Goal: Transaction & Acquisition: Subscribe to service/newsletter

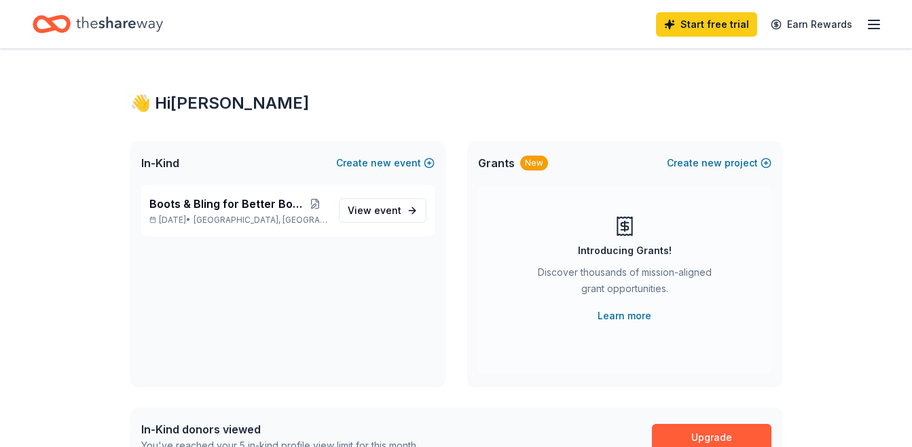
click at [877, 26] on icon "button" at bounding box center [874, 24] width 16 height 16
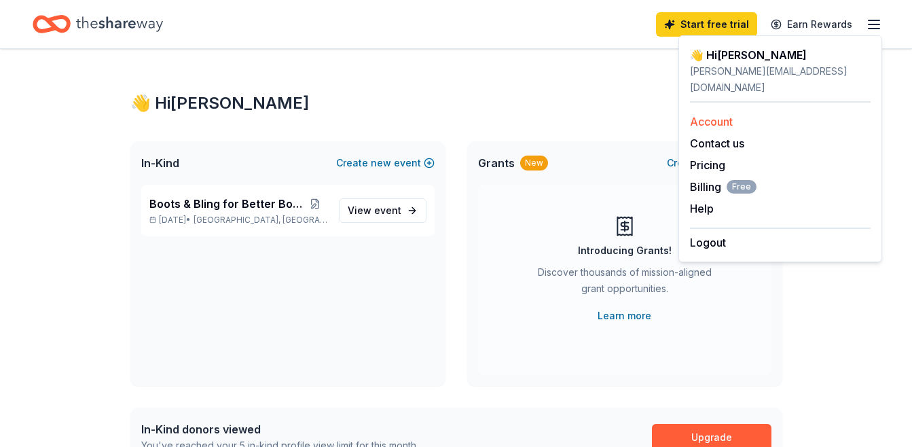
click at [704, 115] on link "Account" at bounding box center [711, 122] width 43 height 14
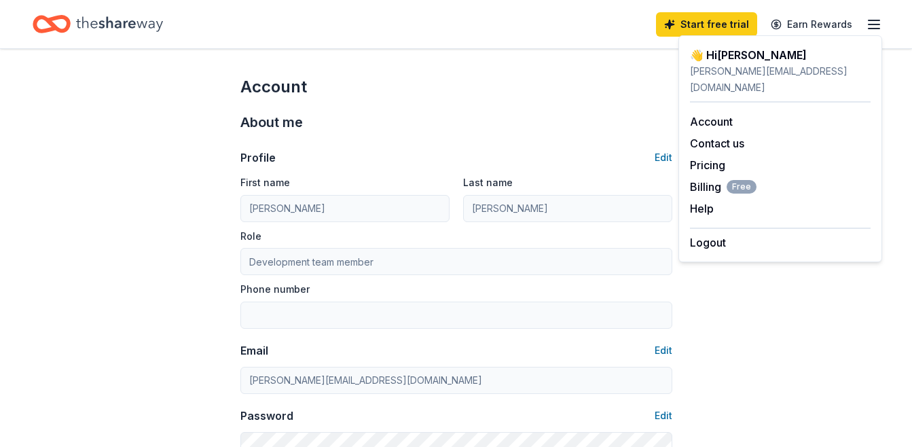
click at [579, 117] on div "About me" at bounding box center [456, 122] width 432 height 22
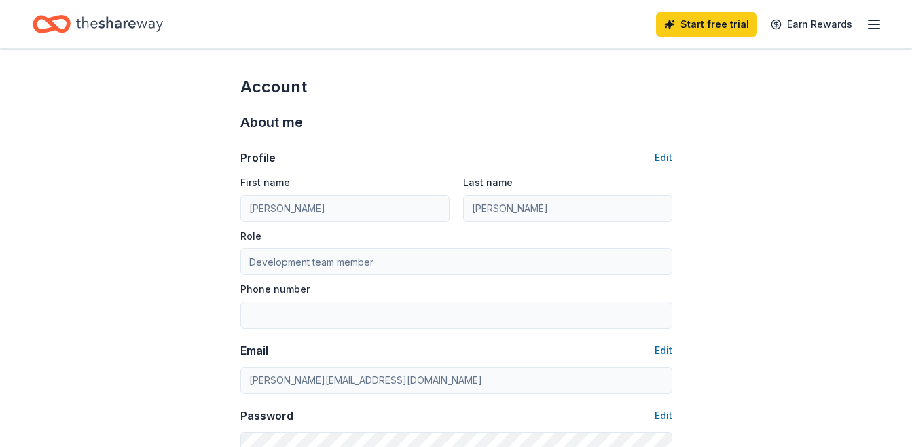
click at [872, 22] on icon "button" at bounding box center [874, 24] width 16 height 16
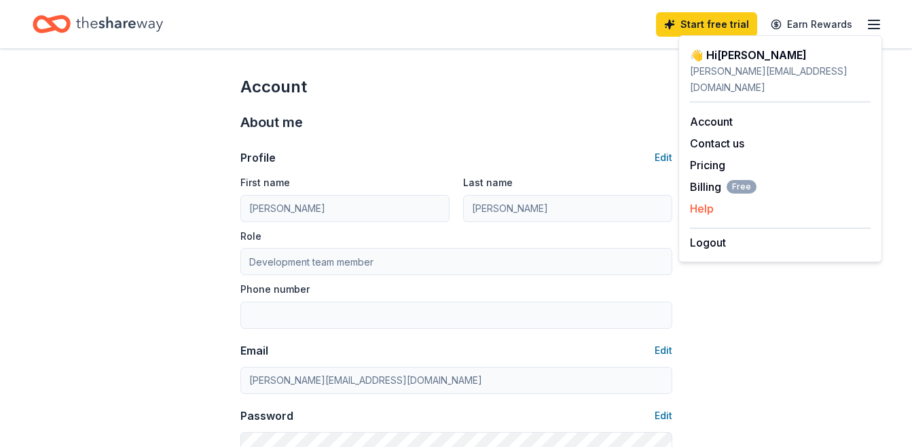
click at [721, 200] on div "Help" at bounding box center [780, 208] width 181 height 16
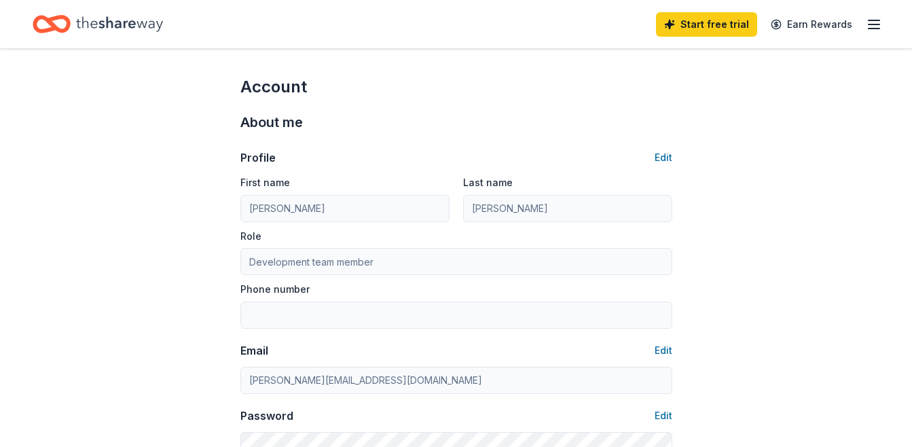
click at [869, 26] on icon "button" at bounding box center [874, 24] width 16 height 16
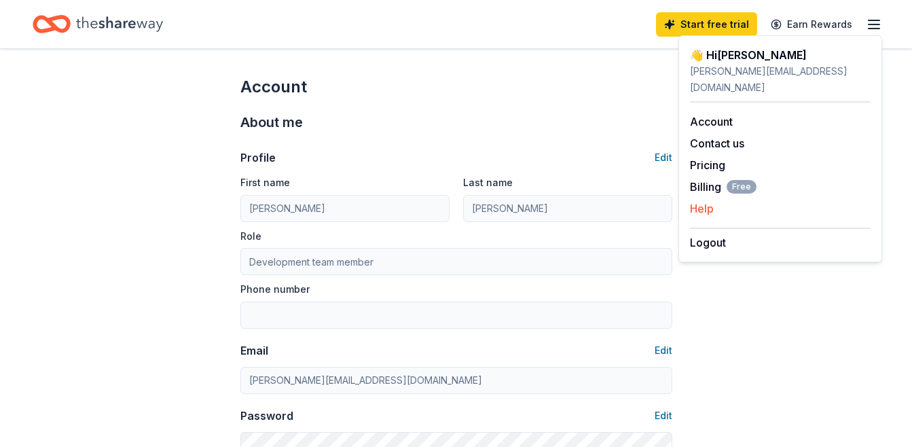
click at [714, 200] on div "Help" at bounding box center [780, 208] width 181 height 16
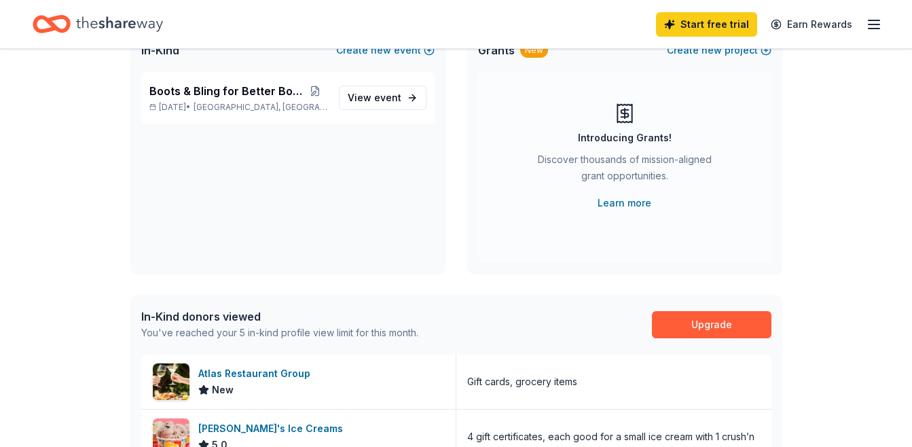
scroll to position [110, 0]
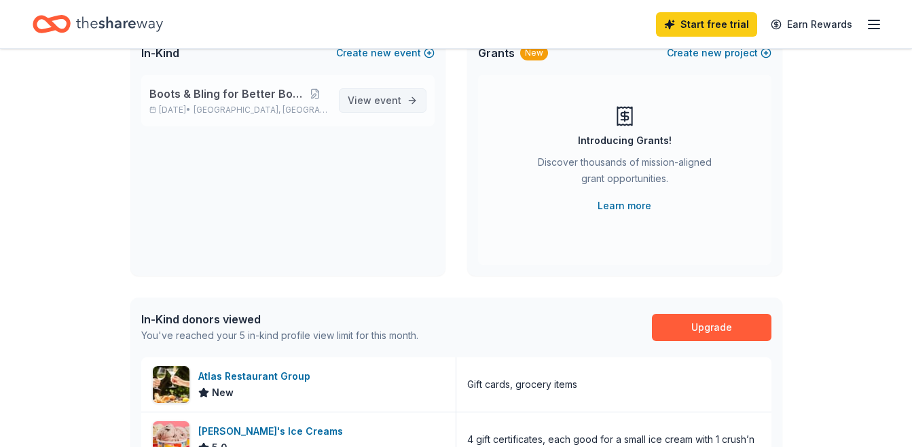
click at [361, 108] on span "View event" at bounding box center [375, 100] width 54 height 16
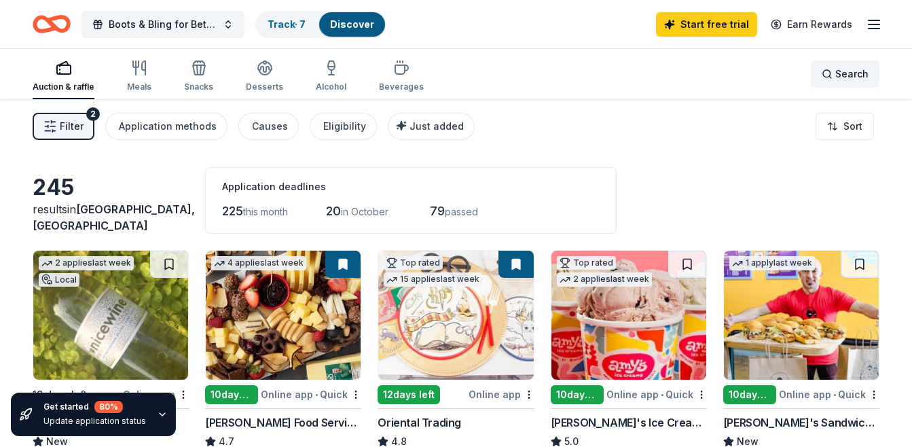
click at [841, 75] on span "Search" at bounding box center [851, 74] width 33 height 16
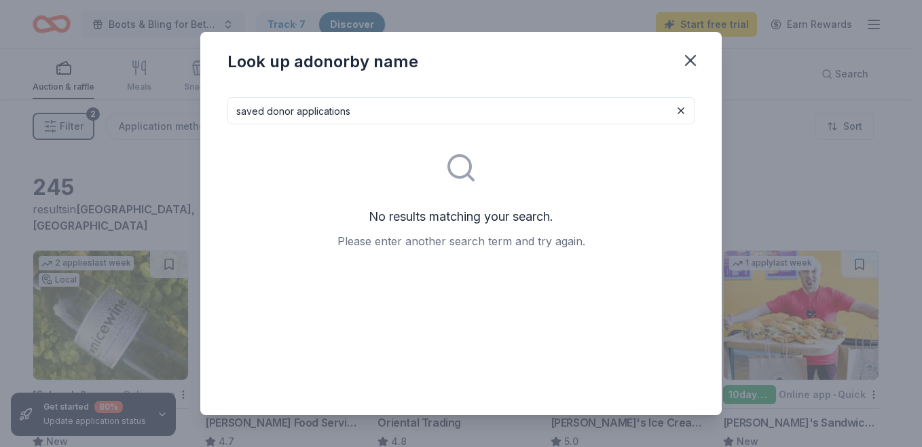
type input "saved donor applications"
click at [691, 63] on icon "button" at bounding box center [690, 60] width 19 height 19
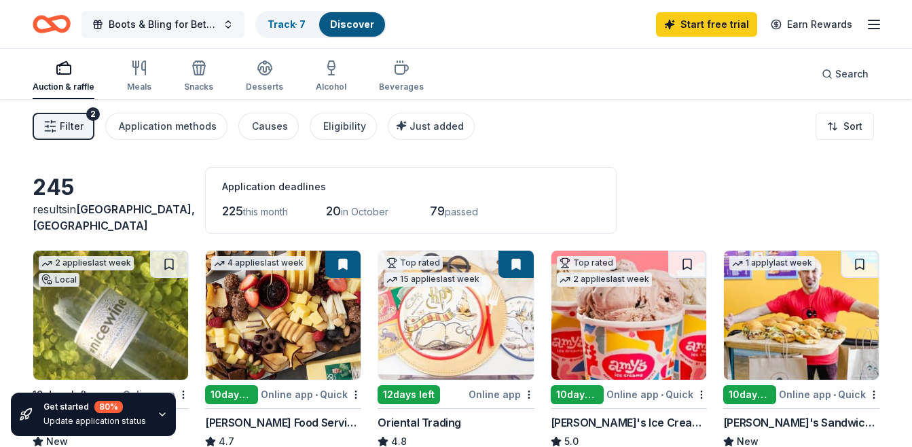
click at [221, 24] on button "Boots & Bling for Better Bones" at bounding box center [162, 24] width 163 height 27
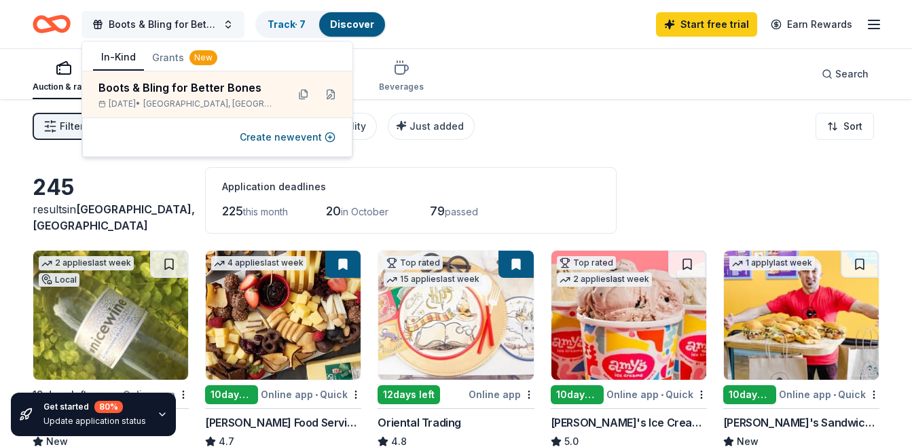
click at [221, 24] on button "Boots & Bling for Better Bones" at bounding box center [162, 24] width 163 height 27
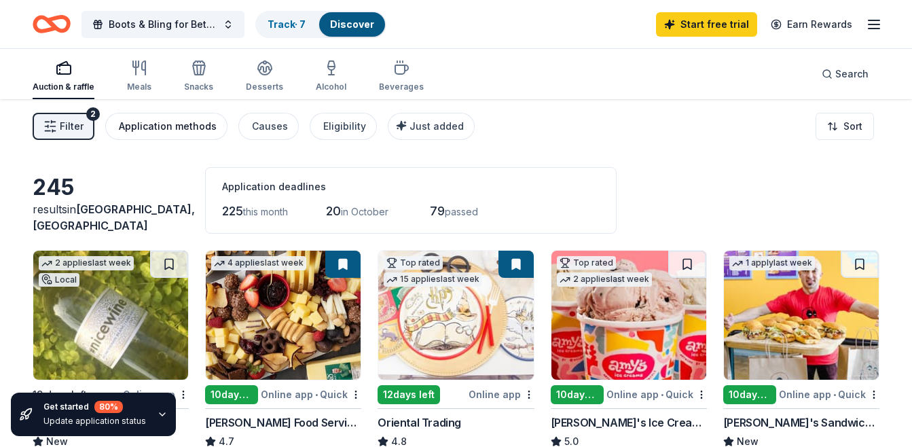
click at [208, 118] on div "Application methods" at bounding box center [168, 126] width 98 height 16
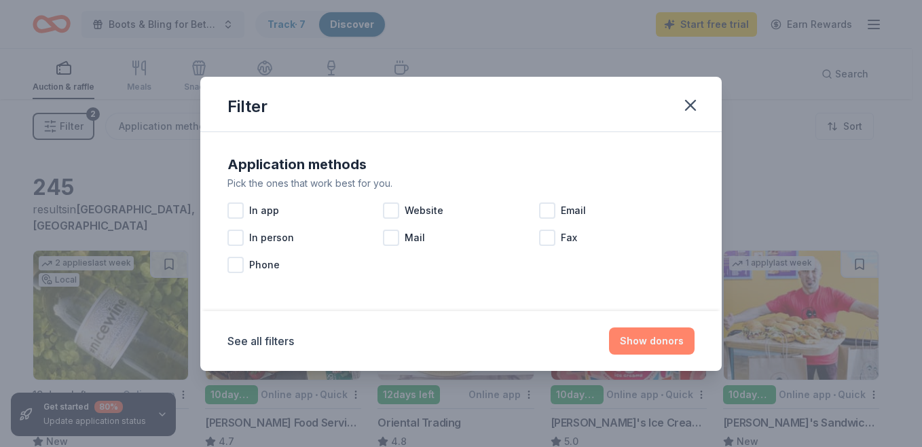
click at [627, 345] on button "Show donors" at bounding box center [652, 340] width 86 height 27
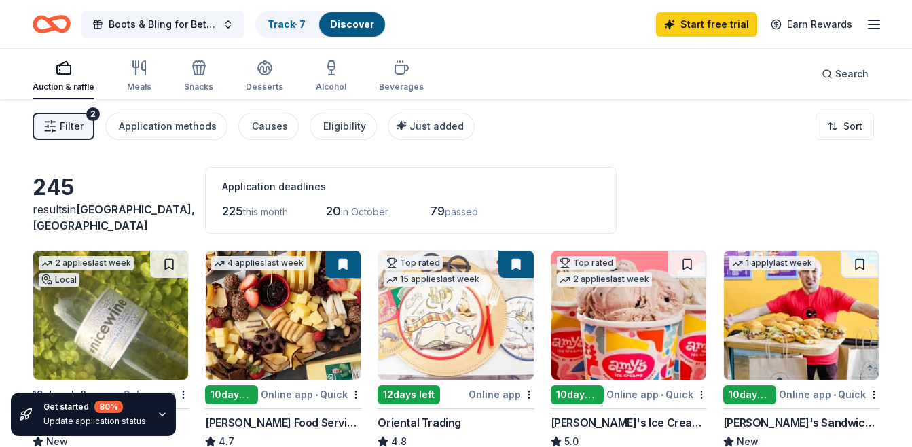
click at [336, 24] on link "Discover" at bounding box center [352, 24] width 44 height 12
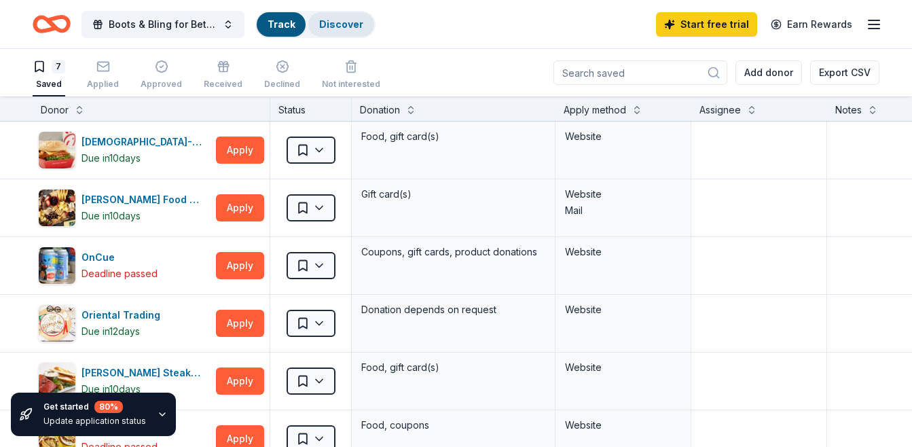
scroll to position [1, 0]
click at [339, 29] on link "Discover" at bounding box center [341, 24] width 44 height 12
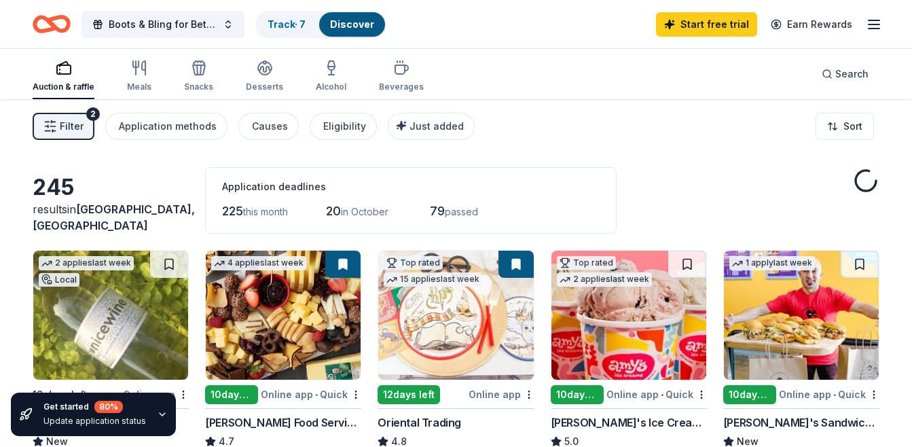
click at [339, 29] on link "Discover" at bounding box center [352, 24] width 44 height 12
click at [353, 24] on link "Discover" at bounding box center [352, 24] width 44 height 12
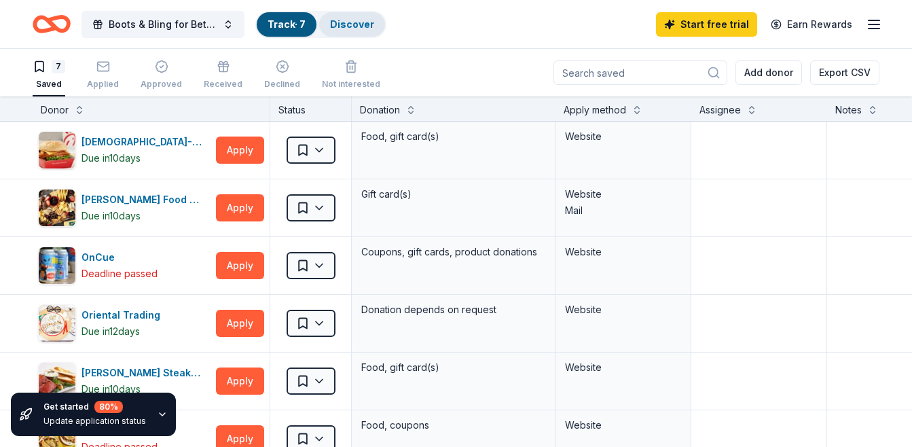
scroll to position [1, 0]
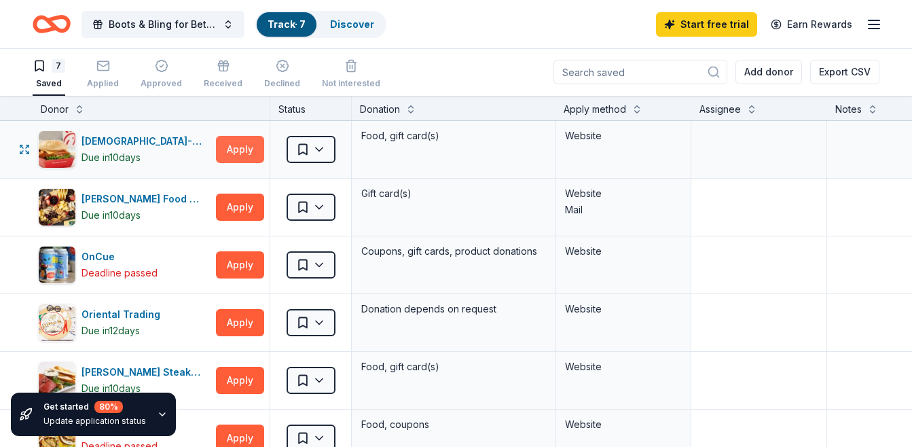
click at [252, 152] on button "Apply" at bounding box center [240, 149] width 48 height 27
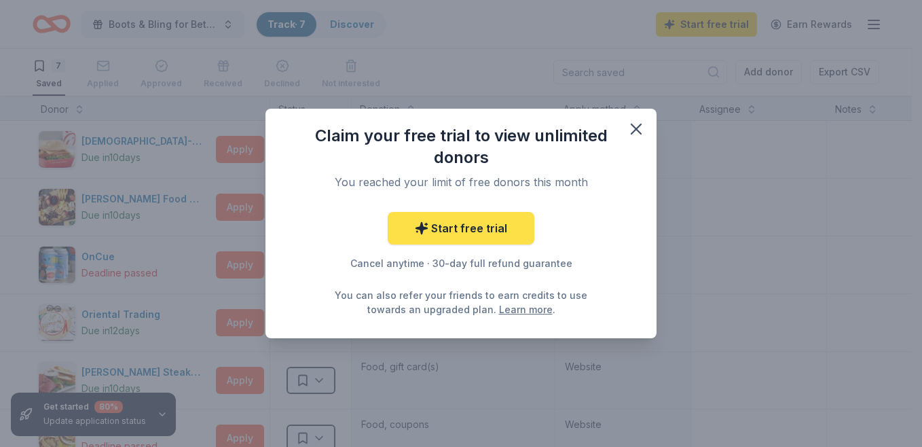
click at [402, 224] on link "Start free trial" at bounding box center [461, 228] width 147 height 33
click at [406, 229] on link "Start free trial" at bounding box center [461, 228] width 147 height 33
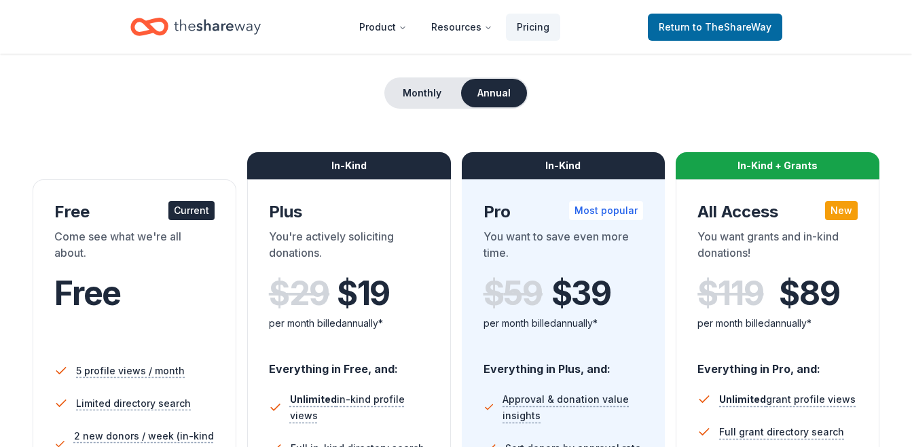
scroll to position [137, 0]
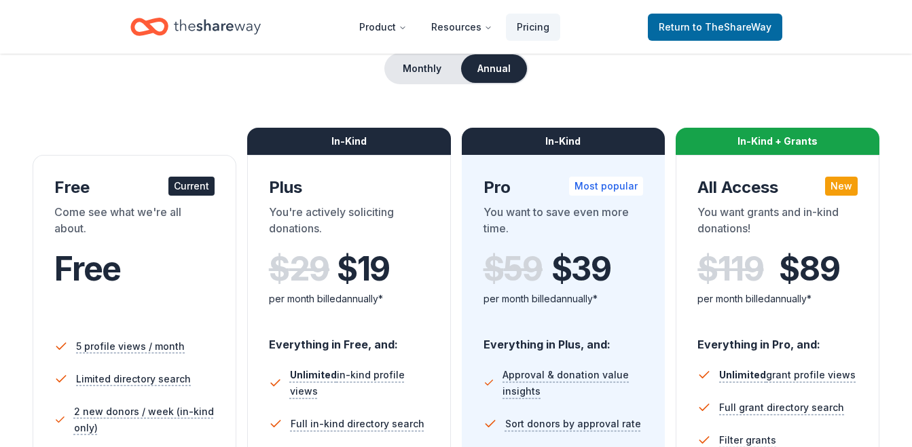
click at [185, 188] on div "Current" at bounding box center [191, 186] width 46 height 19
click at [200, 182] on div "Current" at bounding box center [191, 186] width 46 height 19
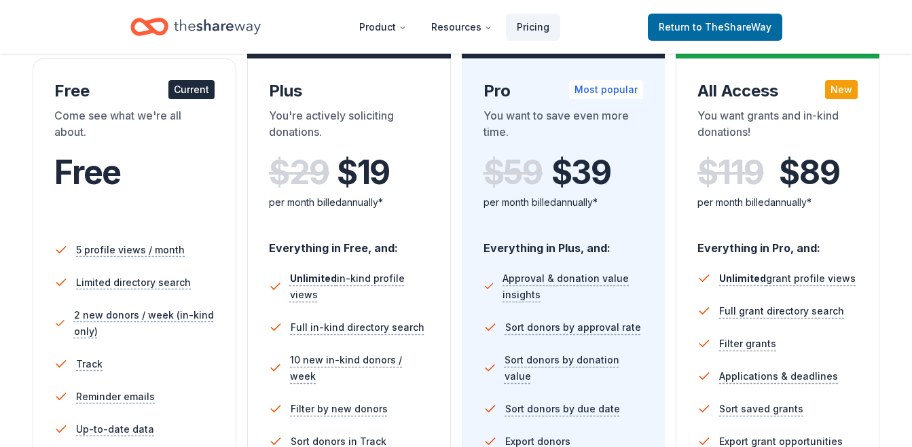
scroll to position [272, 0]
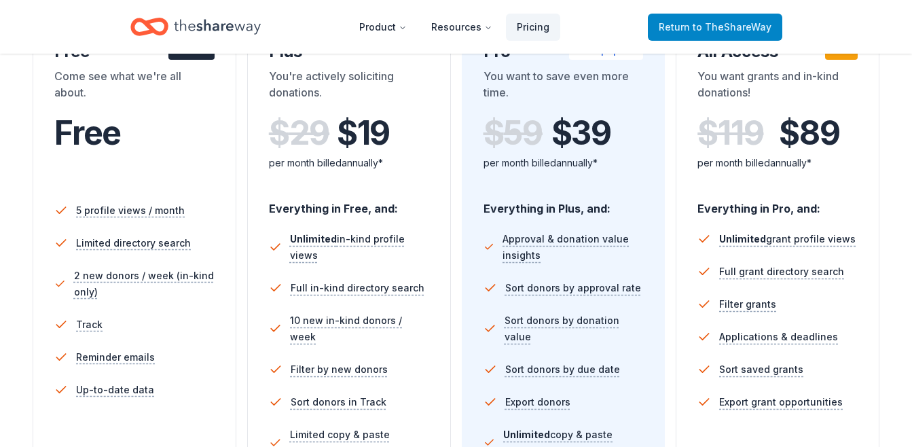
click at [671, 26] on span "Return to TheShareWay" at bounding box center [715, 27] width 113 height 16
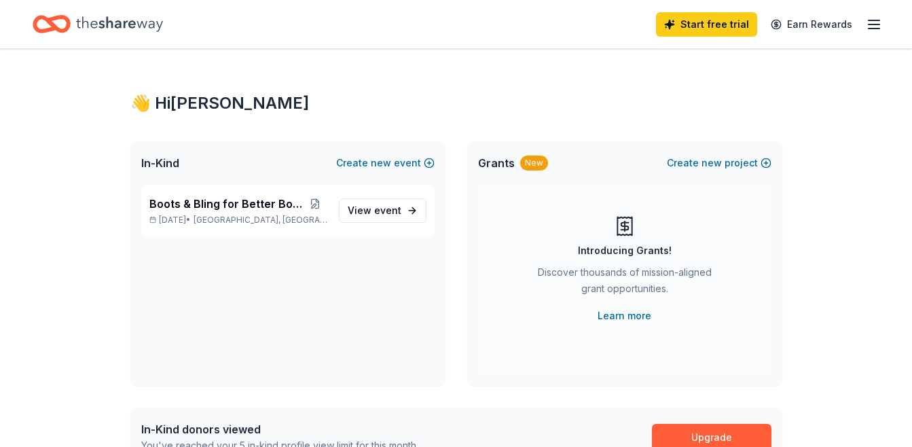
click at [671, 26] on link "Start free trial" at bounding box center [706, 24] width 101 height 24
click at [407, 197] on div "Boots & Bling for Better Bones Oct 25, 2025 • Houston, TX View event" at bounding box center [287, 211] width 293 height 52
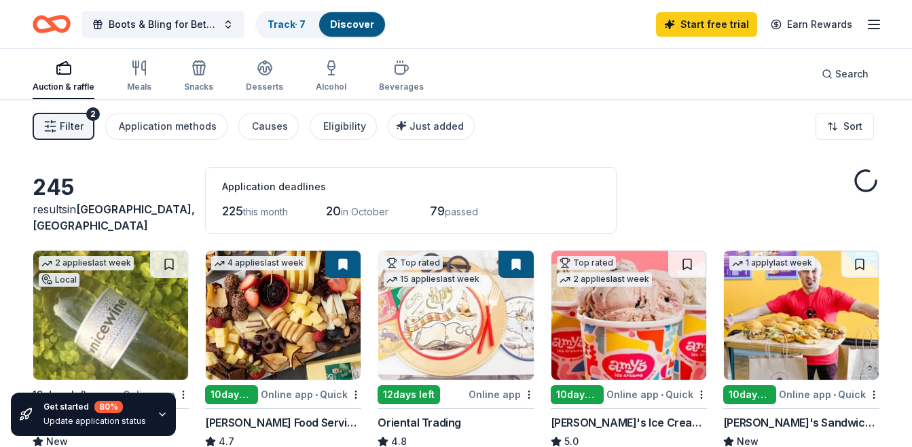
drag, startPoint x: 401, startPoint y: 222, endPoint x: 400, endPoint y: 214, distance: 8.2
click at [392, 214] on div "20 in October" at bounding box center [359, 211] width 66 height 22
click at [213, 129] on button "Application methods" at bounding box center [166, 126] width 122 height 27
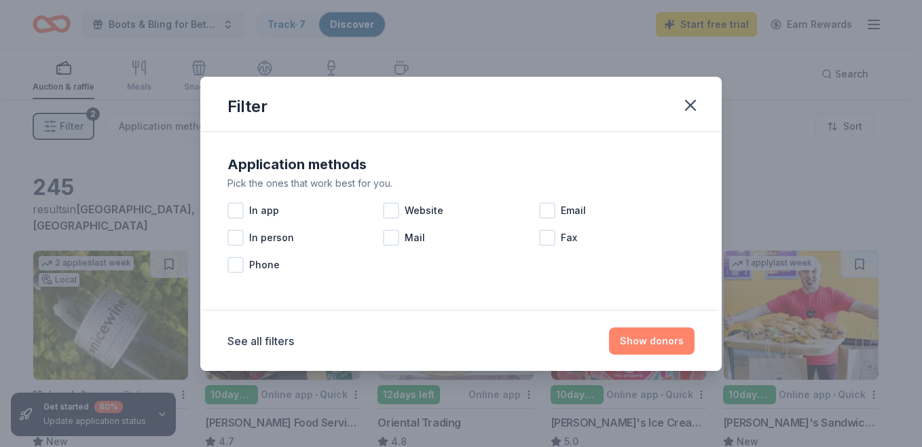
click at [647, 349] on button "Show donors" at bounding box center [652, 340] width 86 height 27
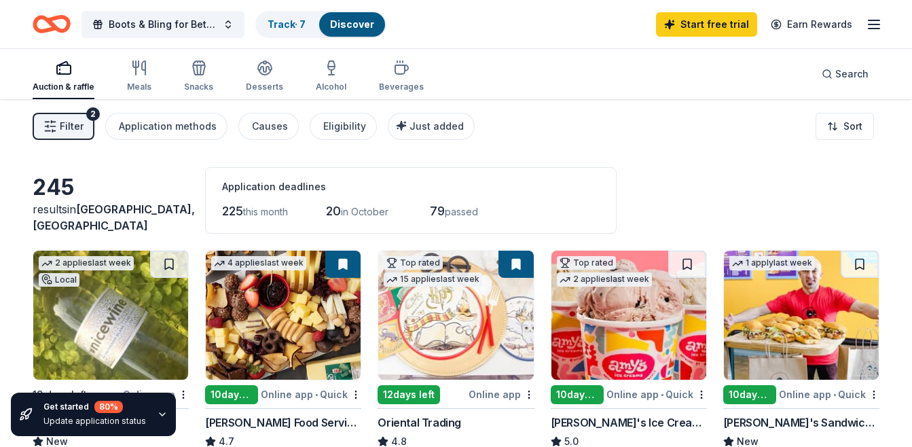
scroll to position [68, 0]
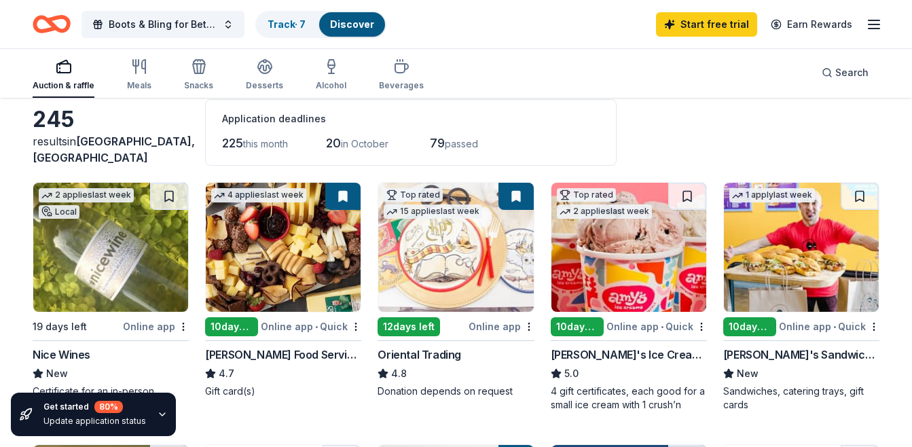
click at [160, 406] on div "Get started 80 % Update application status" at bounding box center [93, 414] width 165 height 43
click at [262, 359] on div "[PERSON_NAME] Food Service Store" at bounding box center [283, 354] width 156 height 16
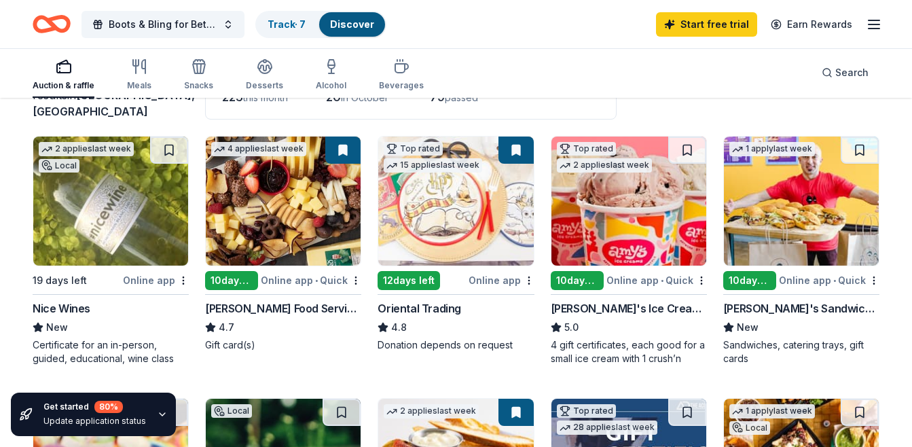
scroll to position [136, 0]
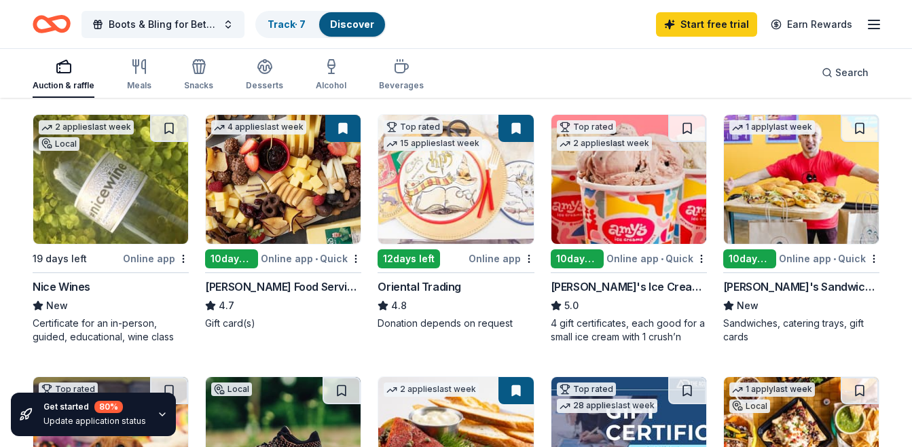
click at [150, 412] on div "Get started 80 % Update application status" at bounding box center [93, 414] width 165 height 43
click at [157, 412] on icon "button" at bounding box center [162, 414] width 11 height 11
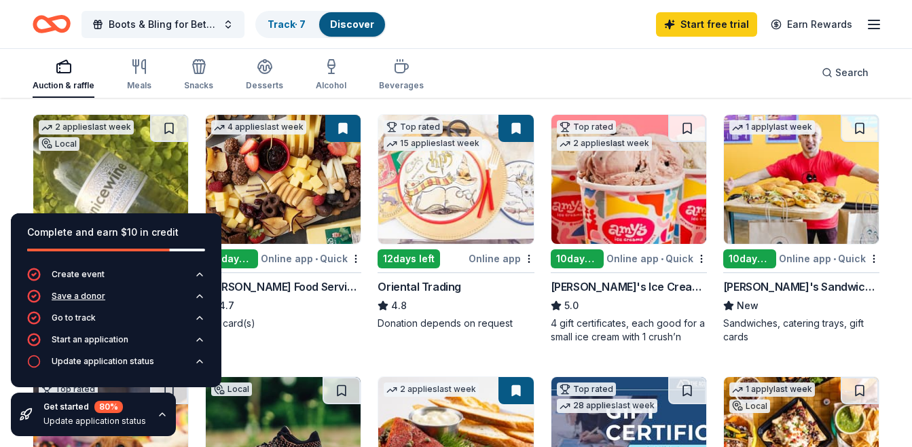
click at [156, 294] on button "Save a donor" at bounding box center [116, 300] width 178 height 22
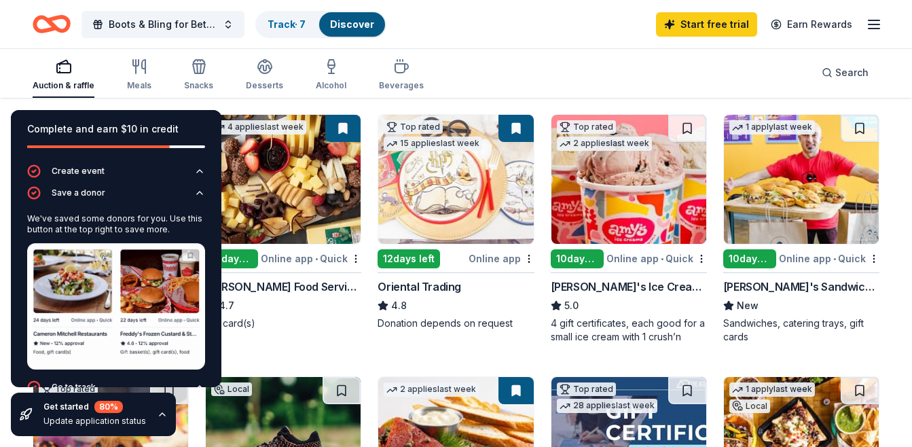
click at [66, 382] on div "Go to track" at bounding box center [74, 387] width 44 height 11
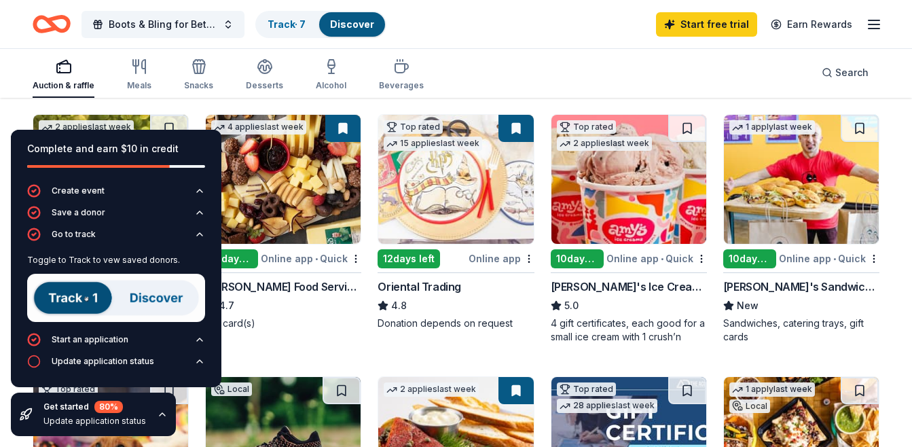
click at [141, 304] on img at bounding box center [116, 298] width 178 height 48
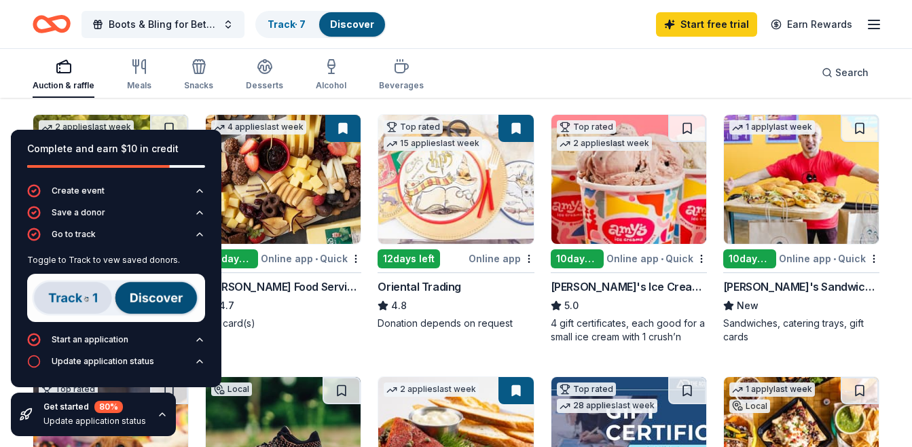
click at [164, 298] on img at bounding box center [116, 298] width 178 height 48
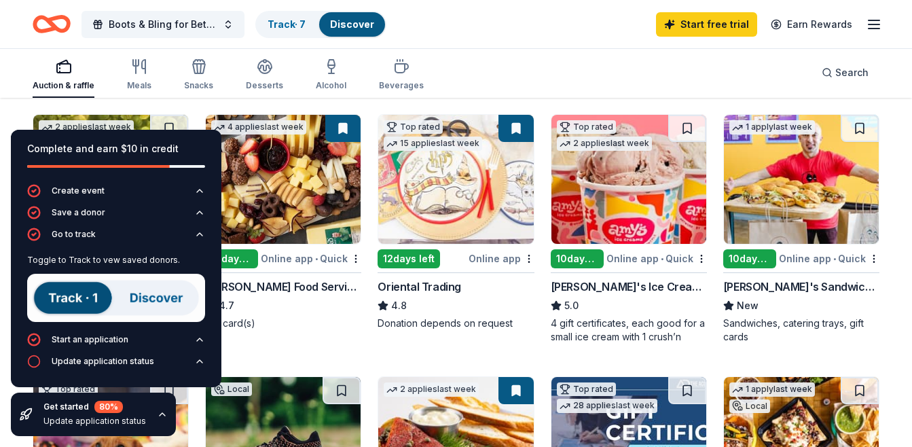
click at [164, 298] on img at bounding box center [116, 298] width 178 height 48
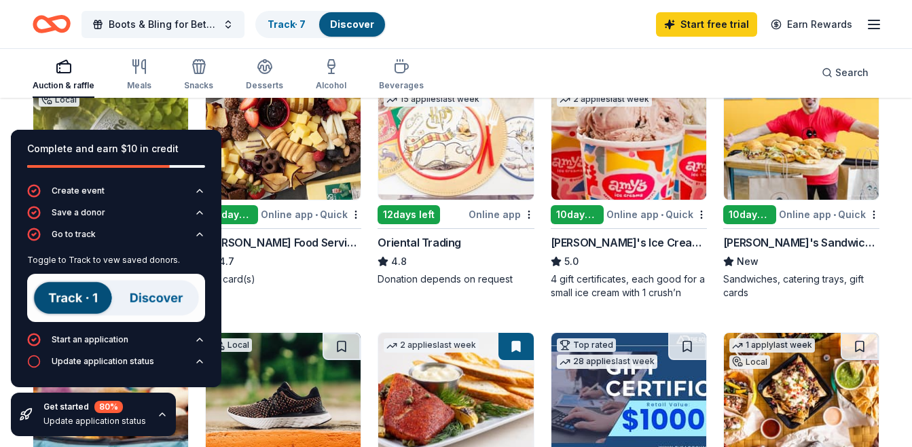
scroll to position [204, 0]
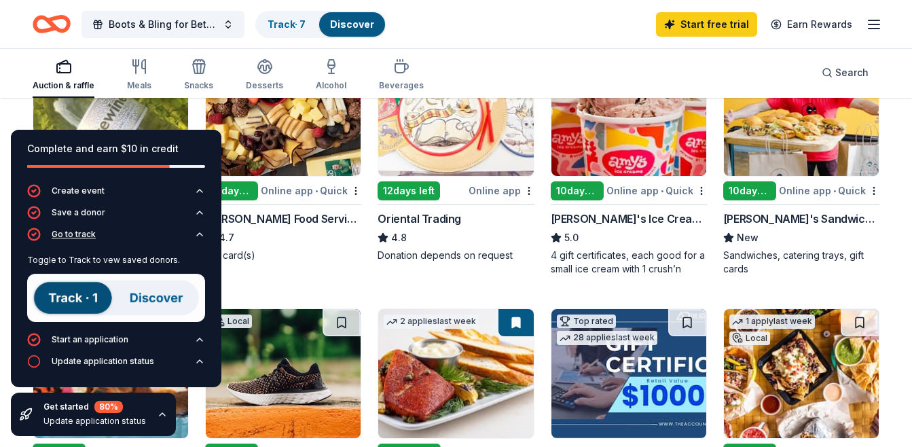
click at [188, 232] on button "Go to track" at bounding box center [116, 239] width 178 height 22
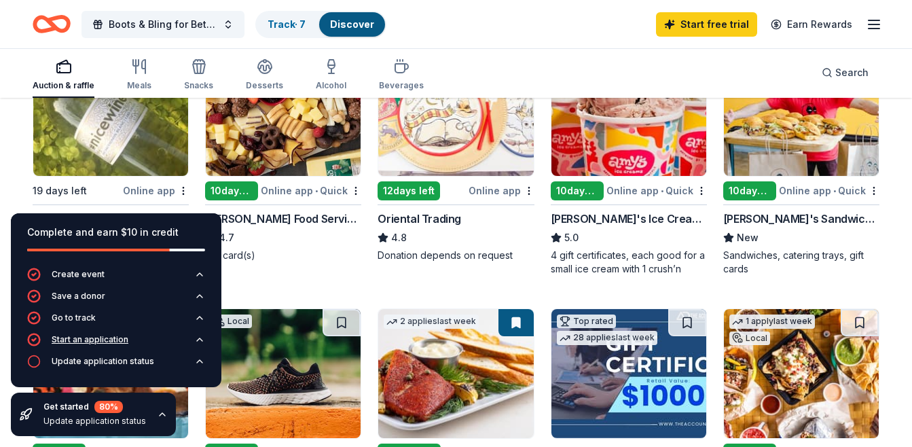
click at [95, 336] on div "Start an application" at bounding box center [90, 339] width 77 height 11
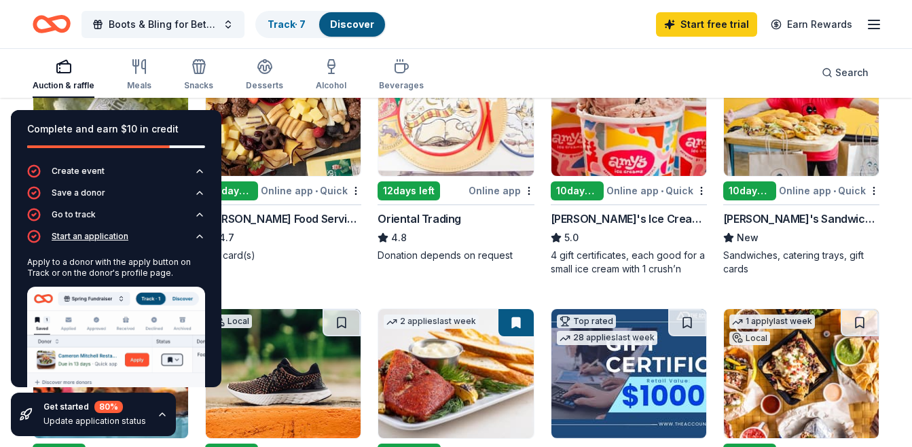
scroll to position [51, 0]
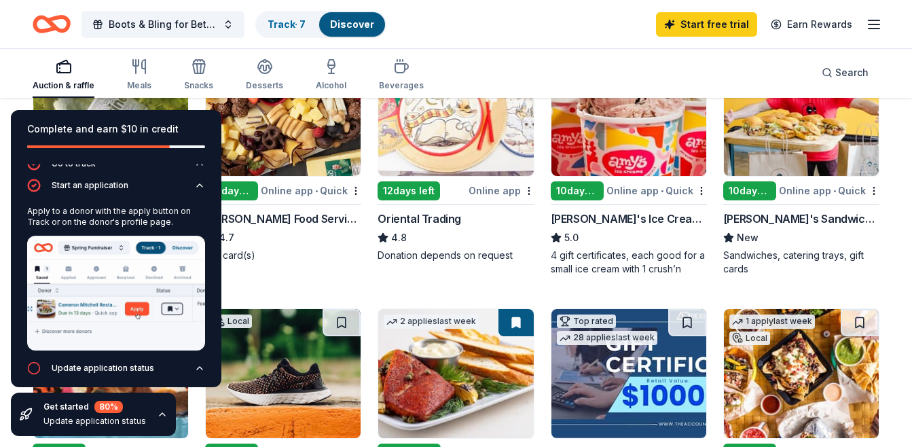
click at [90, 308] on img at bounding box center [116, 293] width 178 height 115
click at [274, 268] on div "4 applies last week 10 days left Online app • Quick Gordon Food Service Store 4…" at bounding box center [283, 161] width 156 height 230
click at [259, 179] on div "4 applies last week 10 days left Online app • Quick Gordon Food Service Store 4…" at bounding box center [283, 154] width 156 height 216
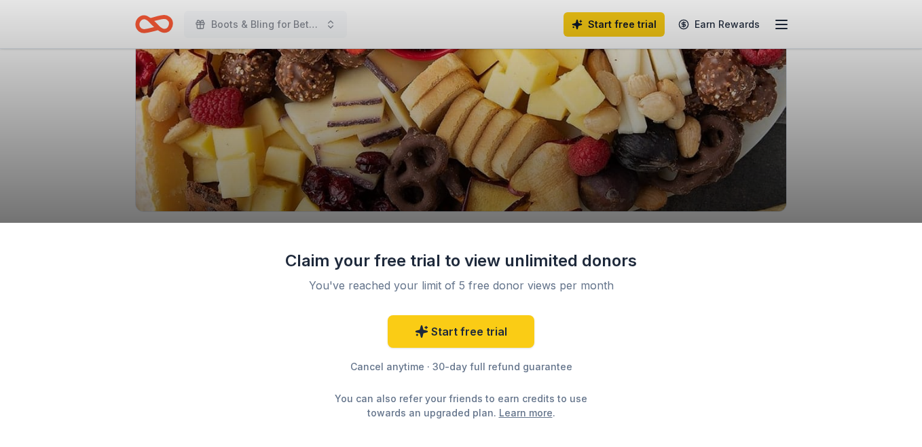
scroll to position [204, 0]
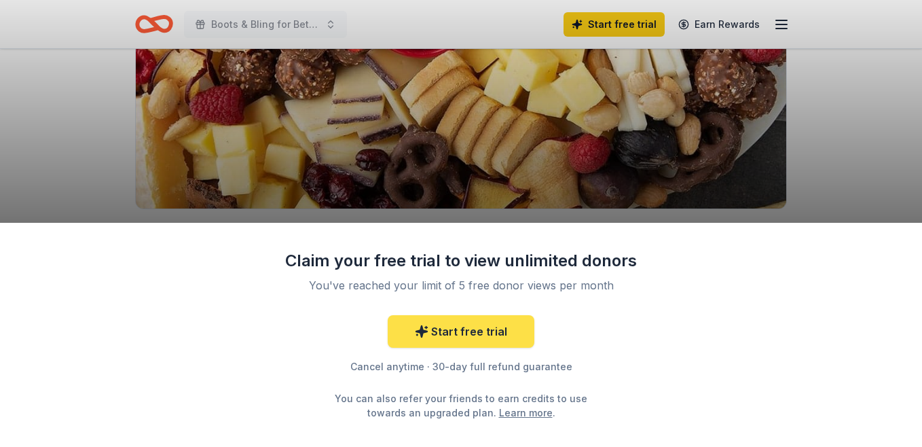
click at [464, 331] on link "Start free trial" at bounding box center [461, 331] width 147 height 33
click at [519, 280] on div "You've reached your limit of 5 free donor views per month" at bounding box center [461, 285] width 321 height 16
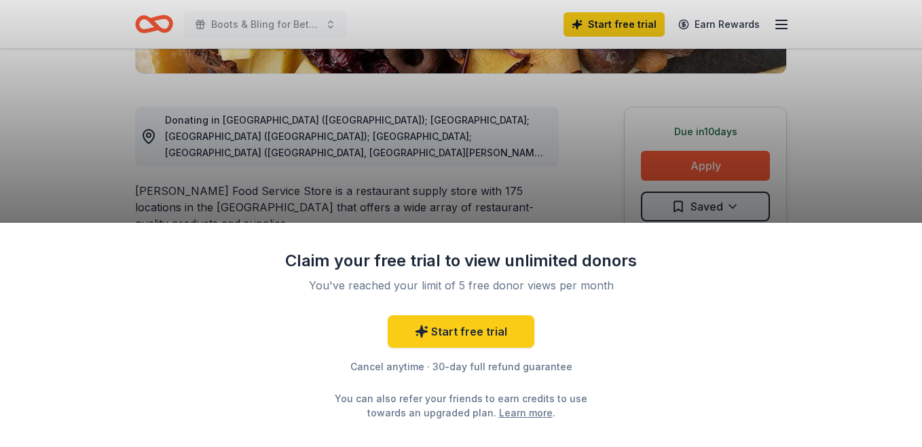
scroll to position [340, 0]
click at [658, 156] on div "Claim your free trial to view unlimited donors You've reached your limit of 5 f…" at bounding box center [461, 223] width 922 height 447
click at [657, 170] on div "Claim your free trial to view unlimited donors You've reached your limit of 5 f…" at bounding box center [461, 223] width 922 height 447
click at [477, 189] on div "Claim your free trial to view unlimited donors You've reached your limit of 5 f…" at bounding box center [461, 223] width 922 height 447
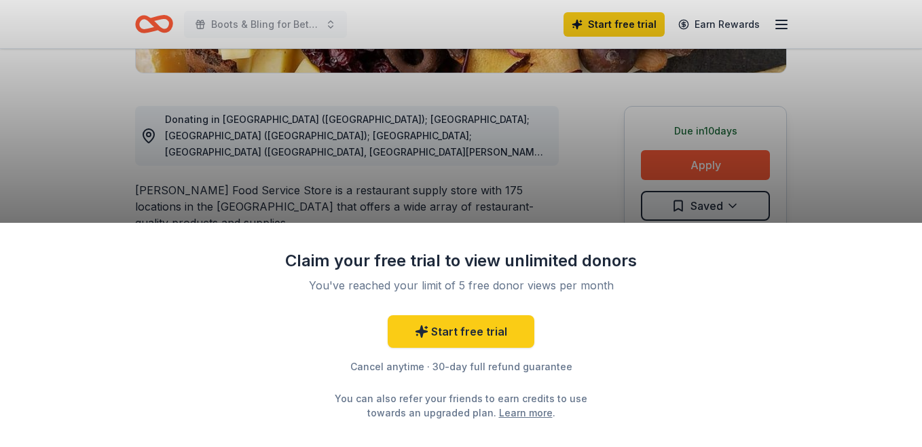
click at [827, 196] on div "Claim your free trial to view unlimited donors You've reached your limit of 5 f…" at bounding box center [461, 223] width 922 height 447
click at [765, 26] on div "Claim your free trial to view unlimited donors You've reached your limit of 5 f…" at bounding box center [461, 223] width 922 height 447
click at [782, 24] on div "Claim your free trial to view unlimited donors You've reached your limit of 5 f…" at bounding box center [461, 223] width 922 height 447
click at [726, 147] on div "Claim your free trial to view unlimited donors You've reached your limit of 5 f…" at bounding box center [461, 223] width 922 height 447
